Goal: Find specific page/section: Find specific page/section

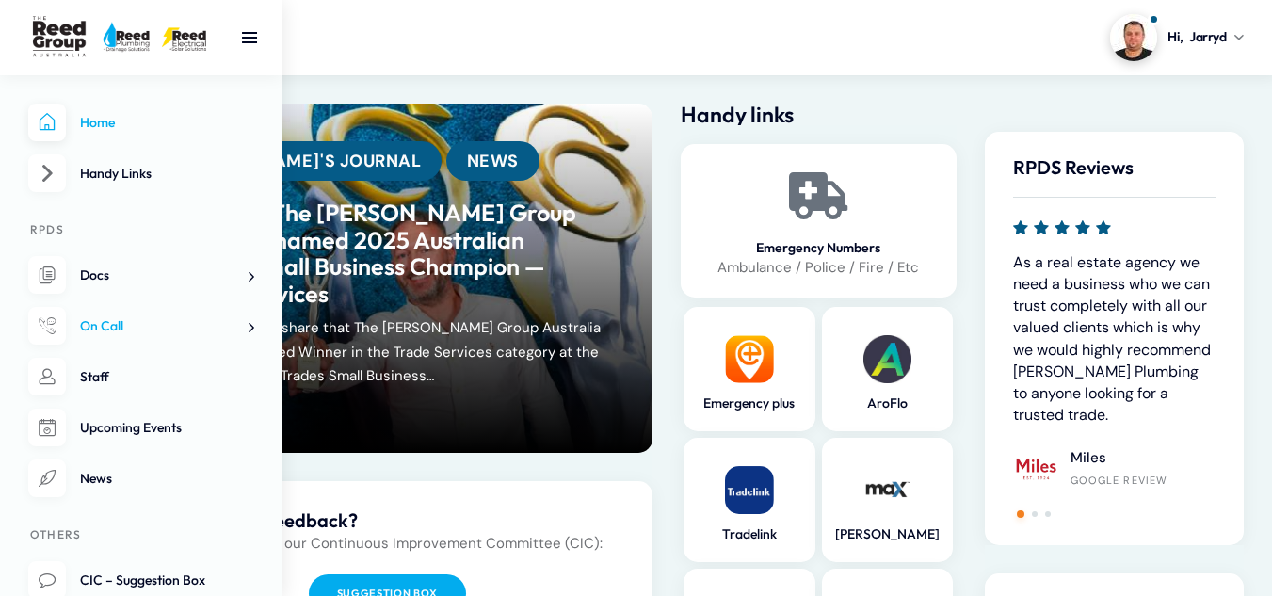
click at [244, 330] on span at bounding box center [244, 327] width 20 height 20
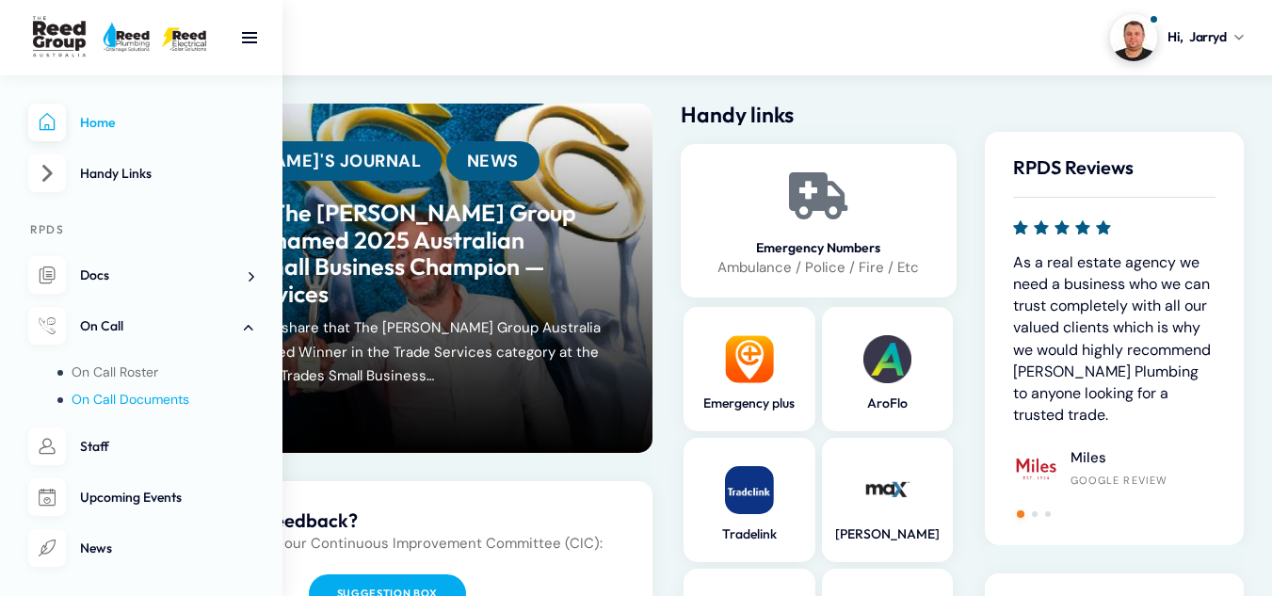
click at [143, 401] on span "On Call Documents" at bounding box center [131, 399] width 118 height 17
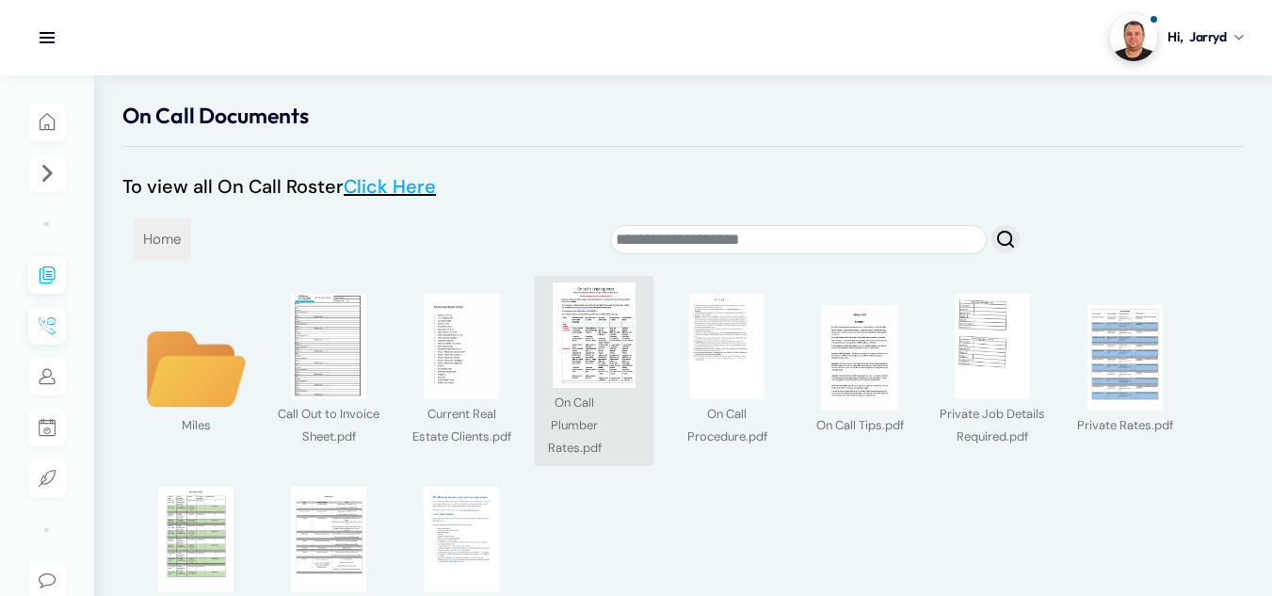
click at [578, 323] on img at bounding box center [593, 334] width 105 height 105
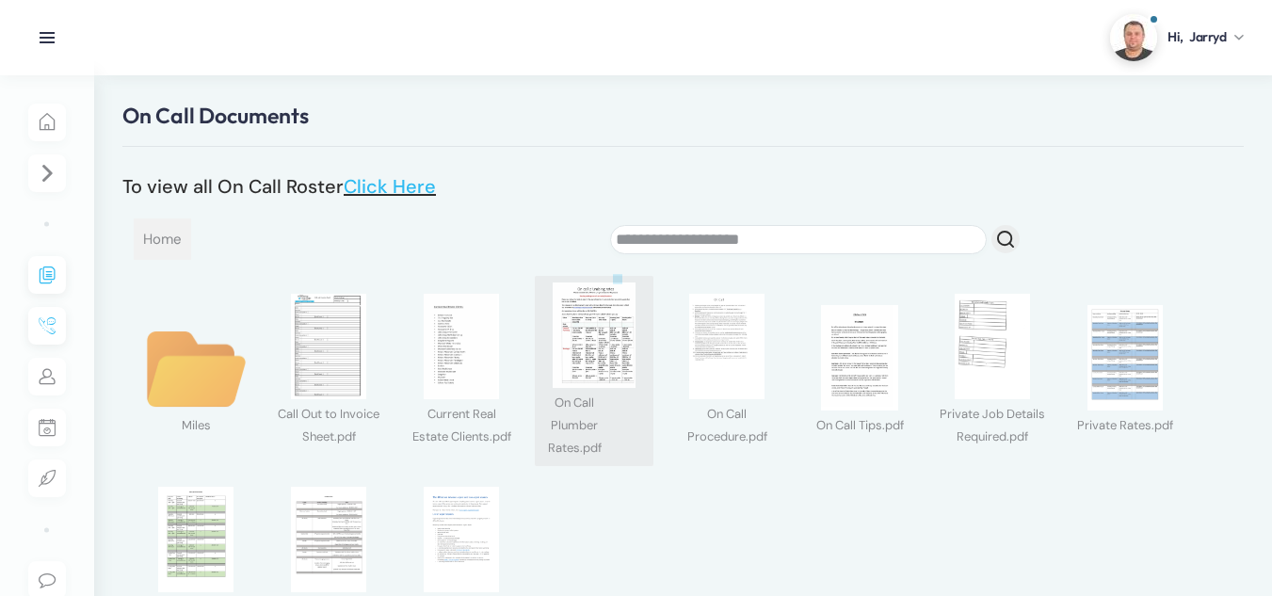
click at [578, 323] on div at bounding box center [636, 298] width 1272 height 596
